Goal: Information Seeking & Learning: Find specific fact

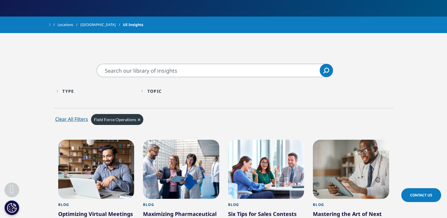
scroll to position [95, 0]
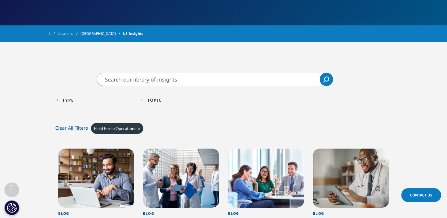
click at [124, 80] on input "Search" at bounding box center [215, 79] width 236 height 13
type input "speaker bureau"
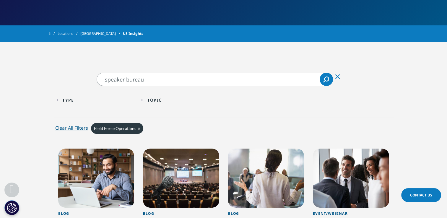
click at [138, 128] on icon "Clear" at bounding box center [139, 128] width 3 height 3
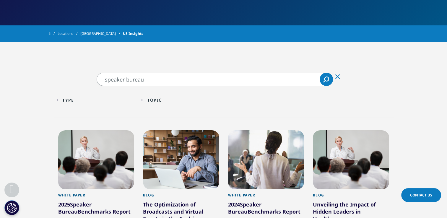
click at [328, 77] on icon "Search" at bounding box center [326, 80] width 6 height 6
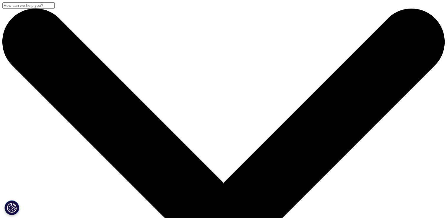
scroll to position [25, 0]
